Goal: Task Accomplishment & Management: Complete application form

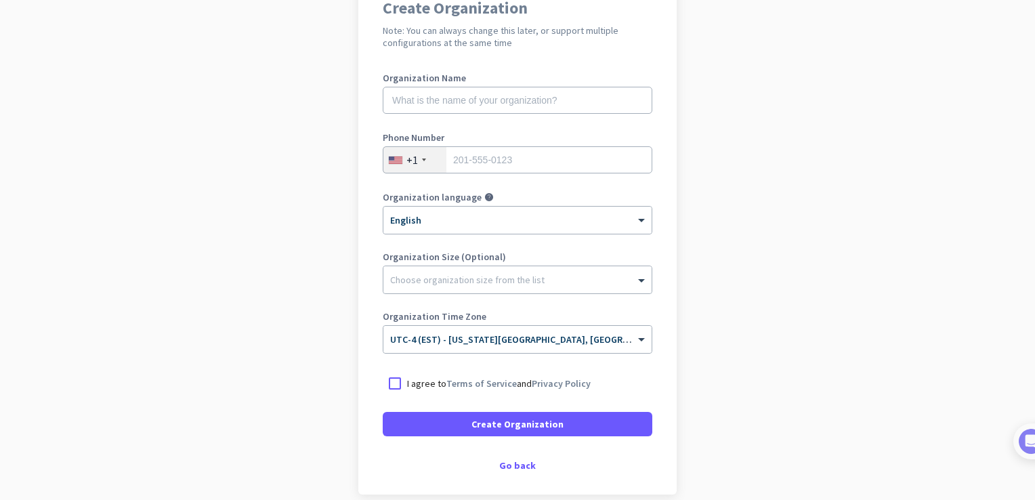
scroll to position [129, 0]
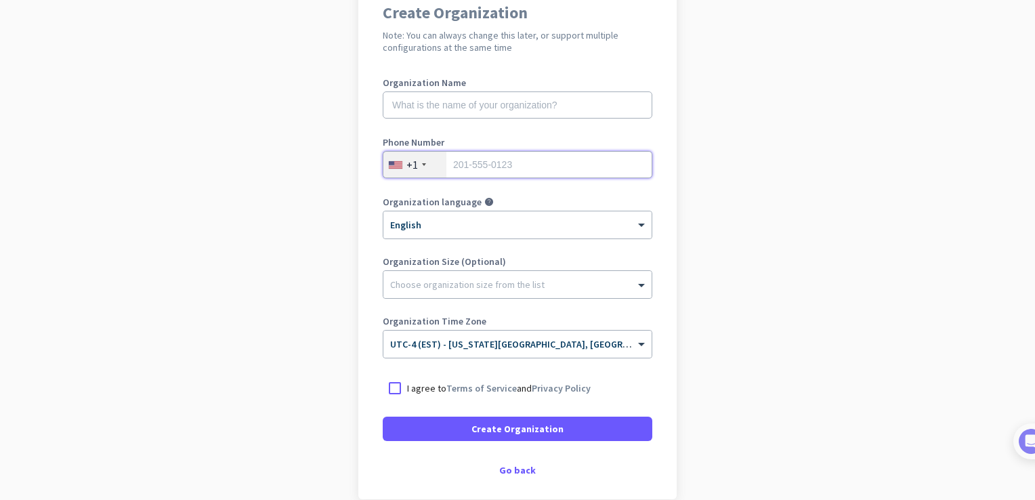
click at [496, 169] on input "tel" at bounding box center [518, 164] width 270 height 27
type input "7343948595"
type input "365-21-9475"
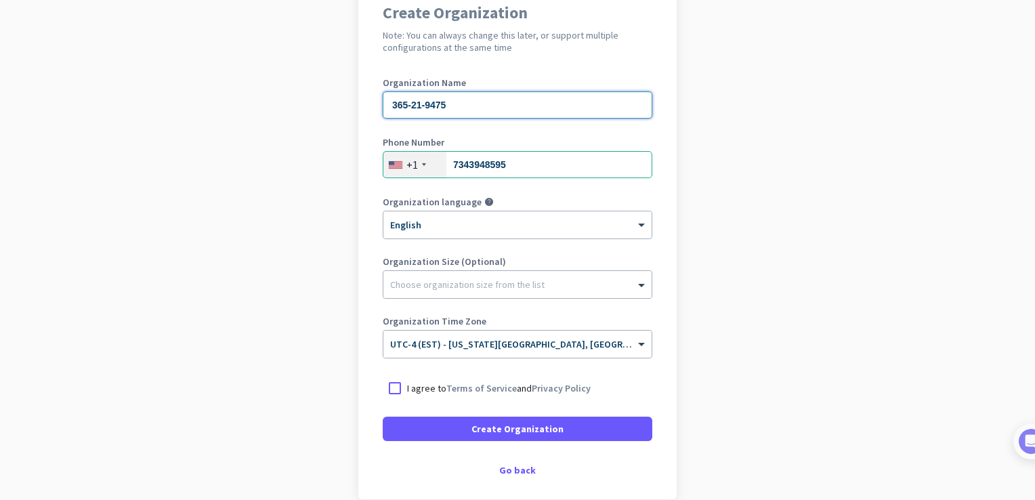
drag, startPoint x: 456, startPoint y: 110, endPoint x: 336, endPoint y: 99, distance: 120.4
click at [336, 99] on app-onboarding-organization "Create Organization Note: You can always change this later, or support multiple…" at bounding box center [517, 273] width 1035 height 586
type input "Mercor"
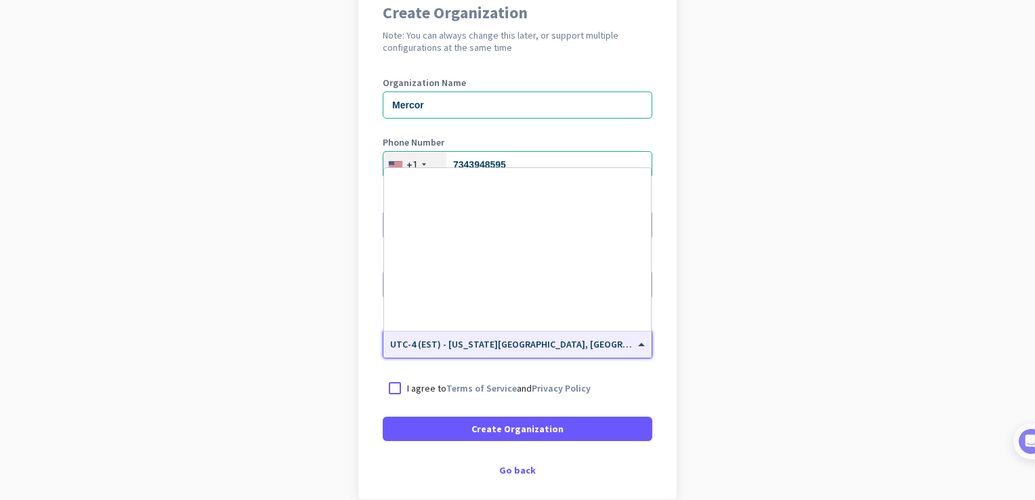
click at [412, 348] on span "UTC-4 (EST) - [US_STATE][GEOGRAPHIC_DATA], [GEOGRAPHIC_DATA], [GEOGRAPHIC_DATA]…" at bounding box center [625, 344] width 471 height 12
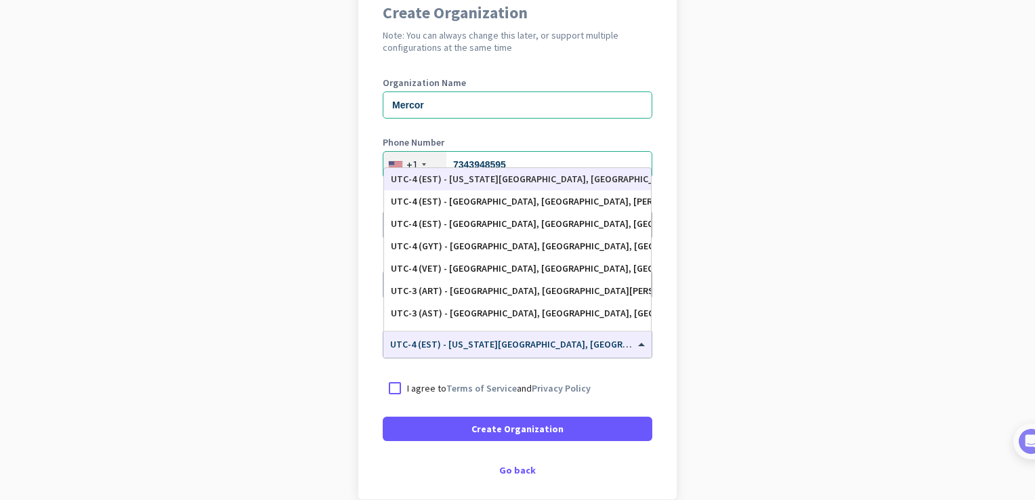
click at [365, 362] on div "Create Organization Note: You can always change this later, or support multiple…" at bounding box center [517, 239] width 318 height 519
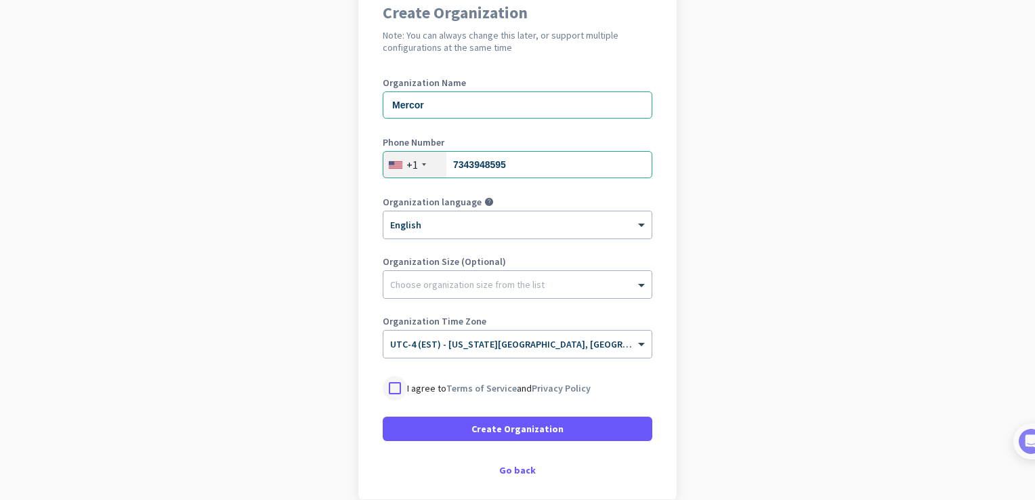
click at [388, 387] on div at bounding box center [395, 388] width 24 height 24
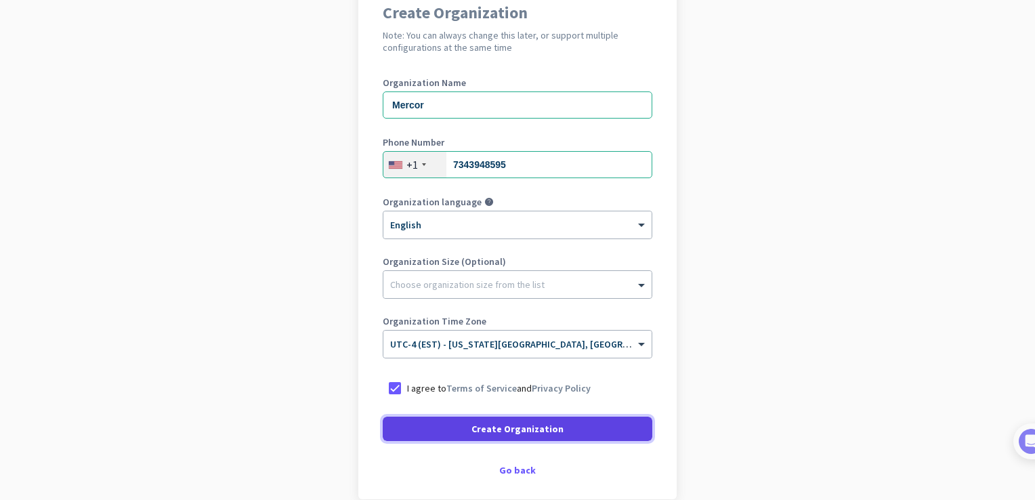
click at [471, 431] on span "Create Organization" at bounding box center [517, 429] width 92 height 14
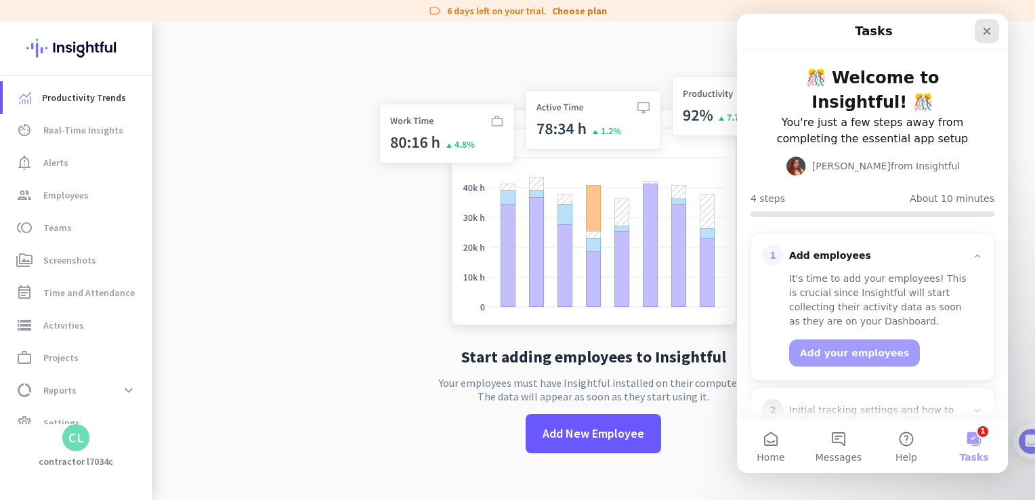
click at [984, 37] on div "Close" at bounding box center [987, 31] width 24 height 24
